Goal: Find specific page/section: Find specific page/section

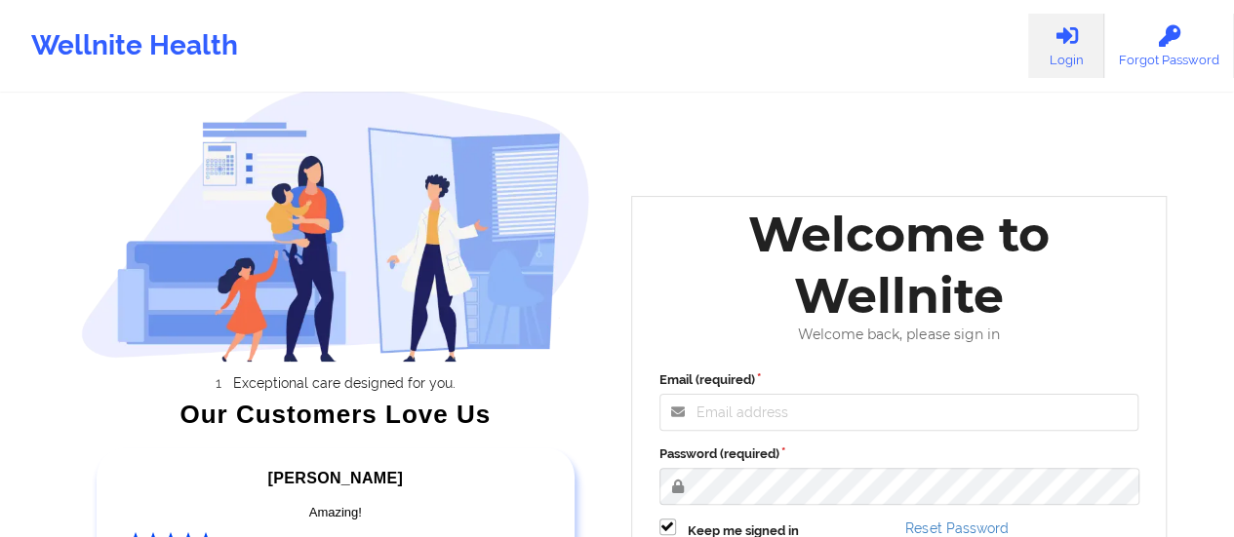
scroll to position [98, 0]
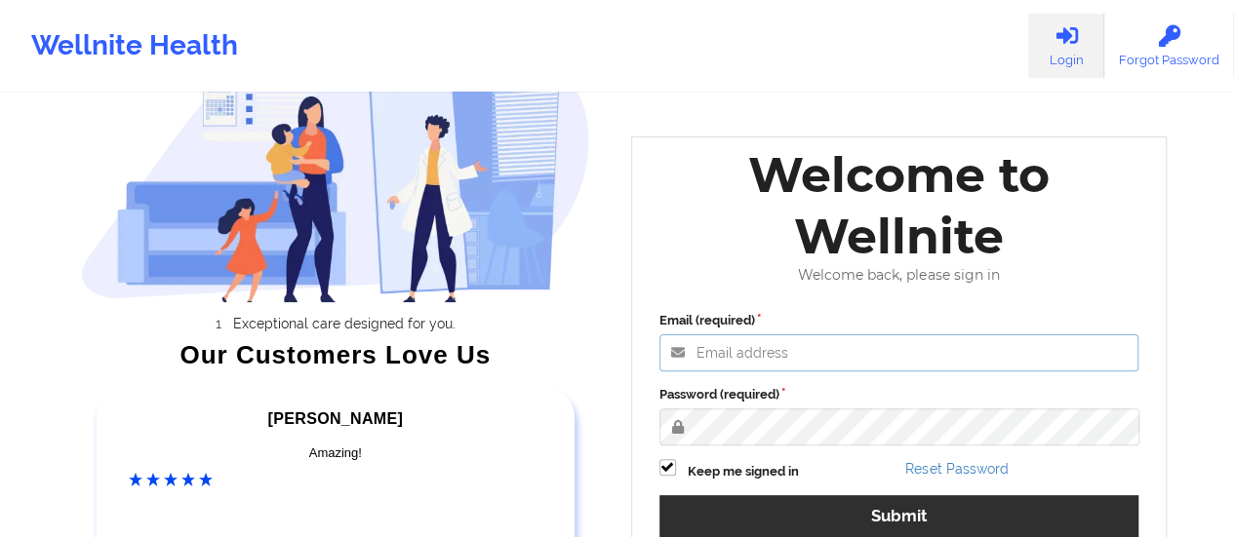
type input "[EMAIL_ADDRESS][DOMAIN_NAME]"
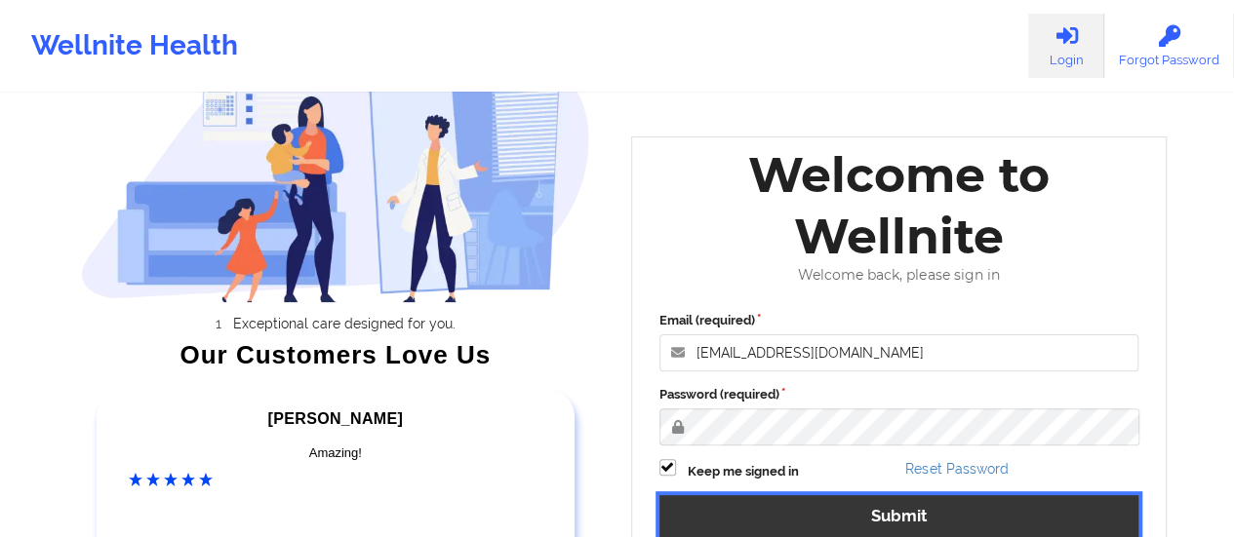
click at [820, 512] on button "Submit" at bounding box center [899, 516] width 480 height 42
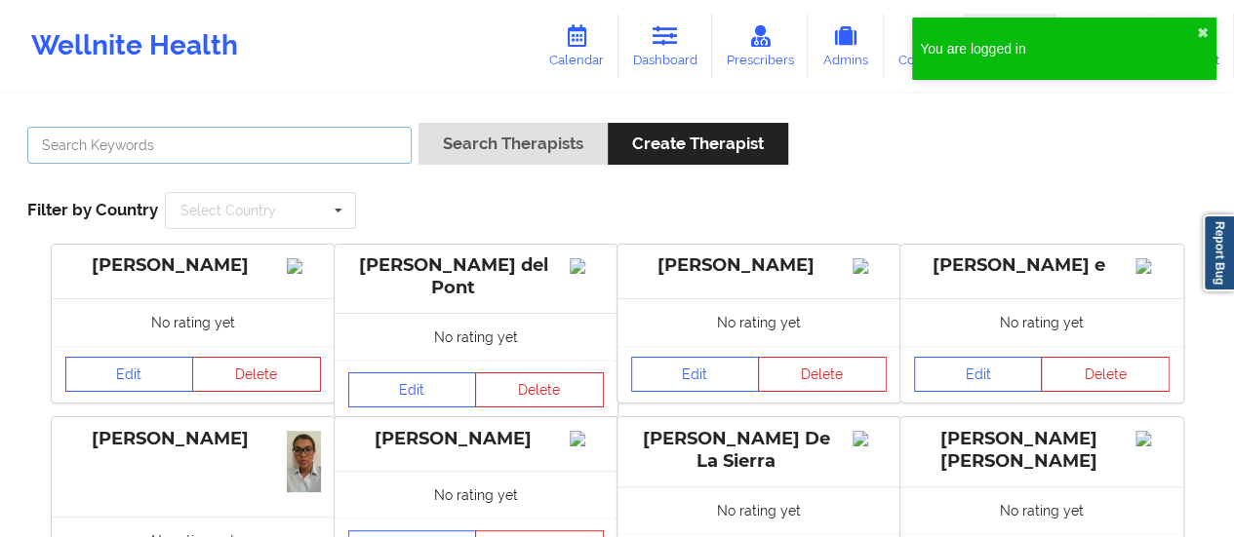
click at [213, 161] on input "text" at bounding box center [219, 145] width 384 height 37
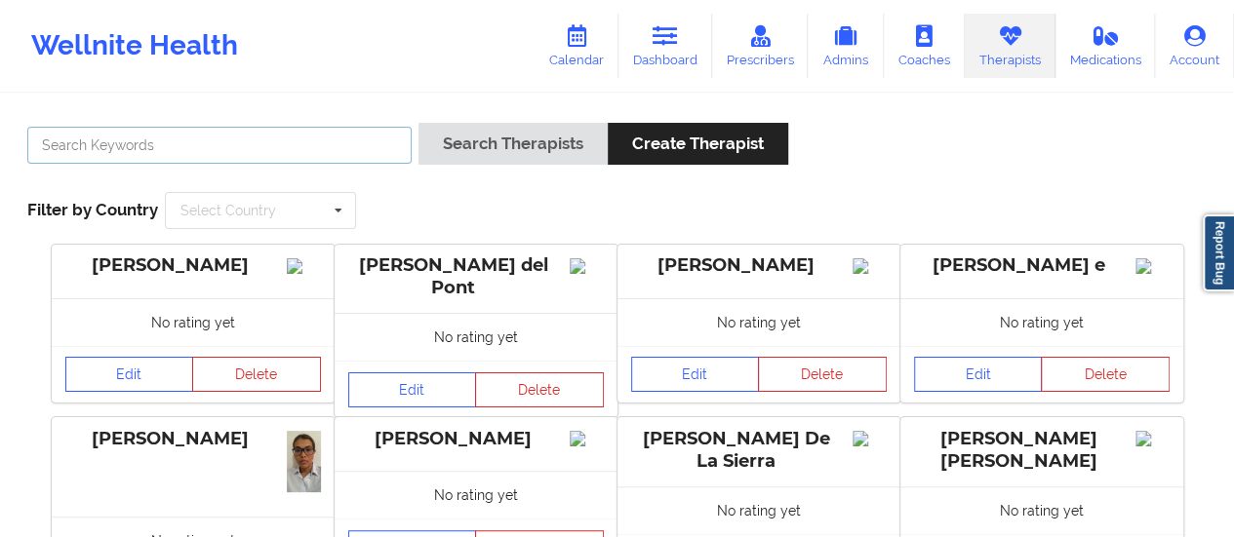
paste input "[PERSON_NAME]"
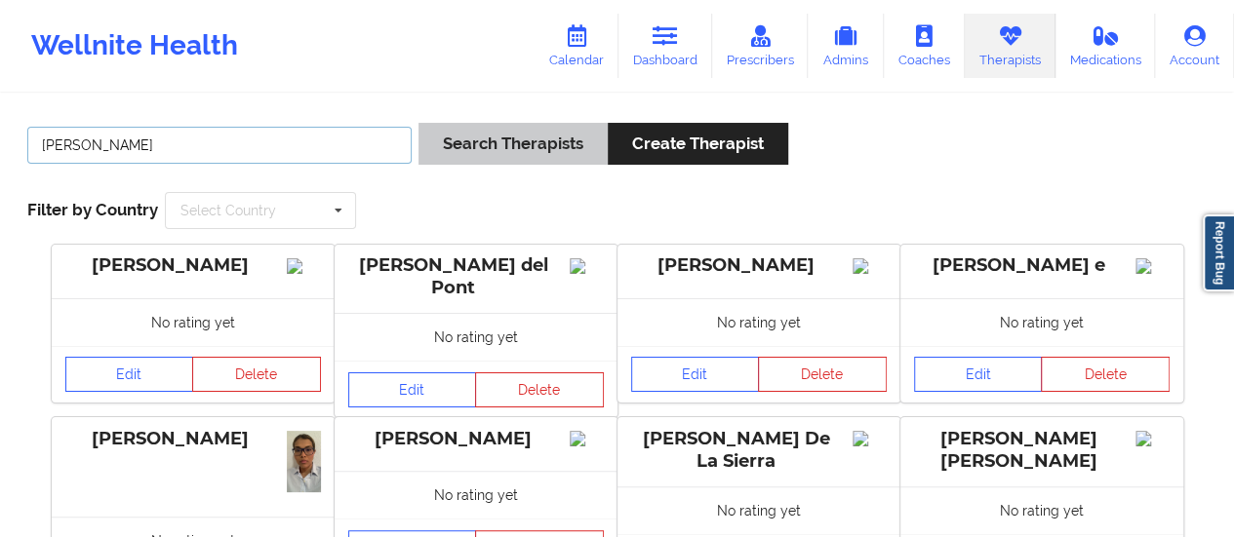
type input "[PERSON_NAME]"
click at [496, 144] on button "Search Therapists" at bounding box center [512, 144] width 189 height 42
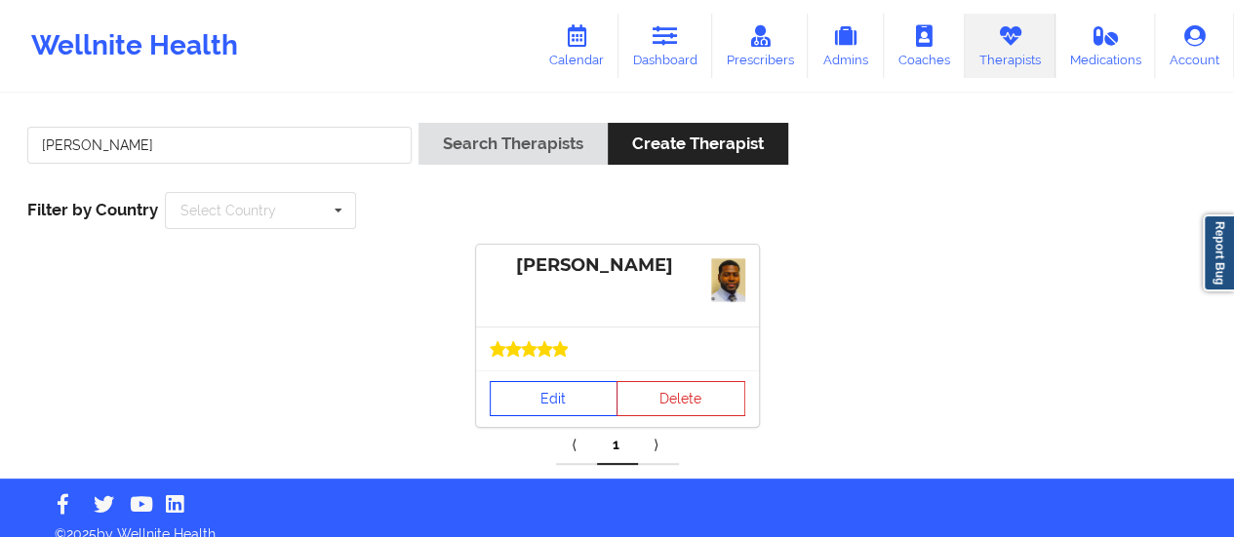
click at [591, 393] on link "Edit" at bounding box center [554, 398] width 129 height 35
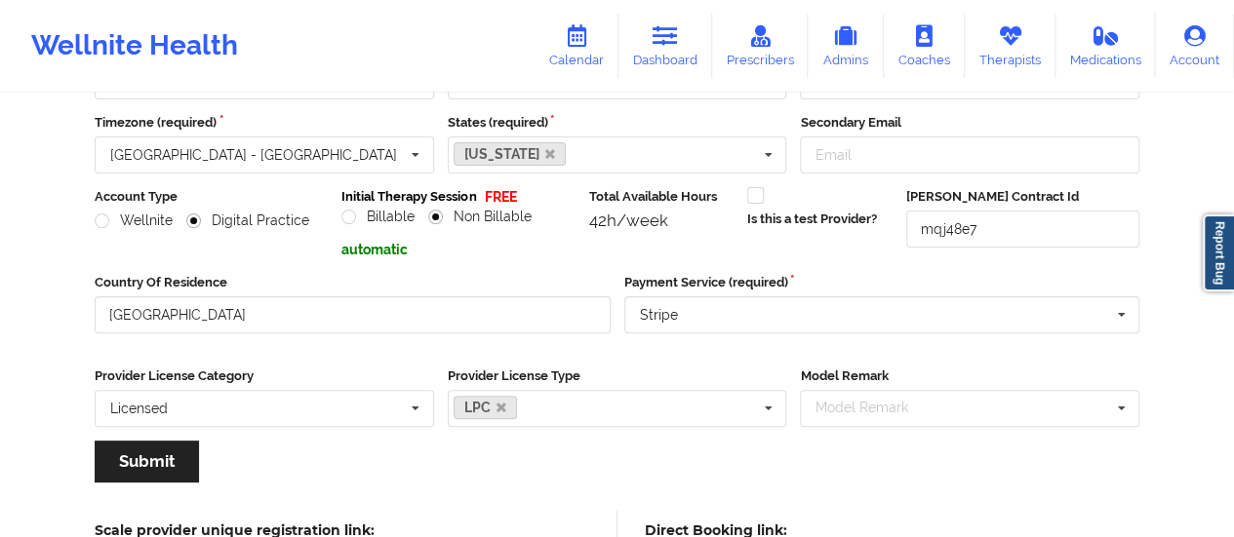
scroll to position [195, 0]
